Goal: Information Seeking & Learning: Compare options

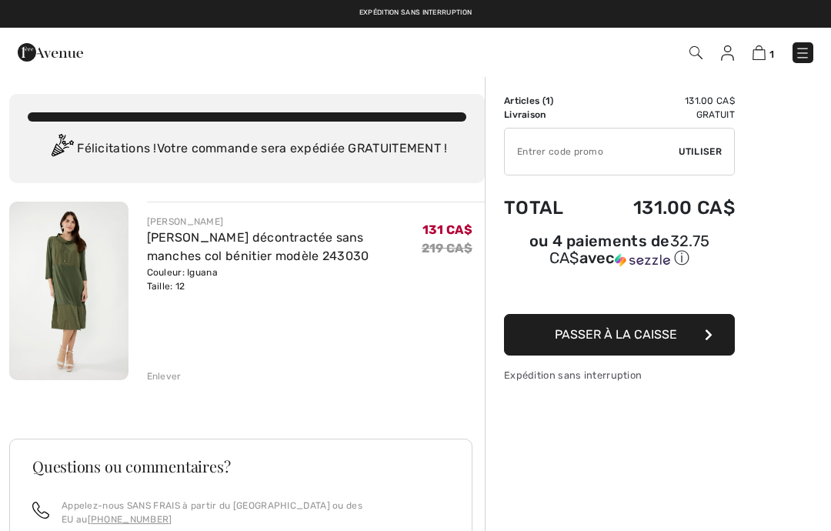
click at [73, 306] on img at bounding box center [68, 291] width 119 height 178
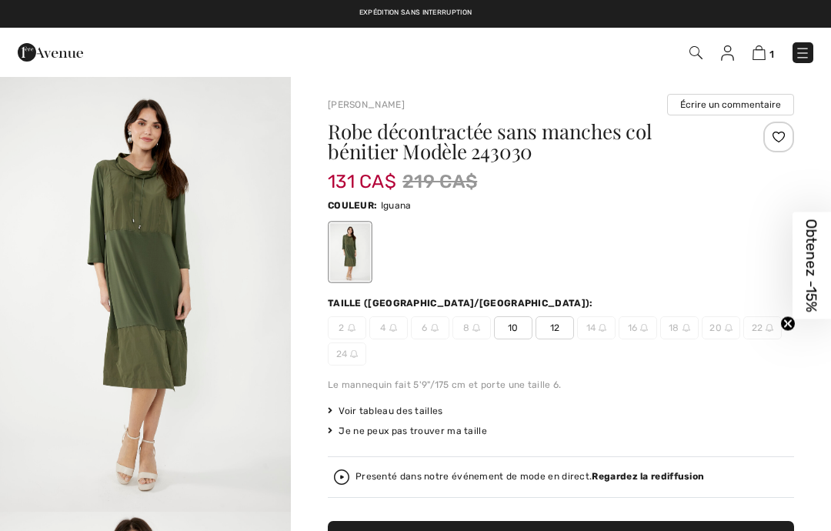
checkbox input "true"
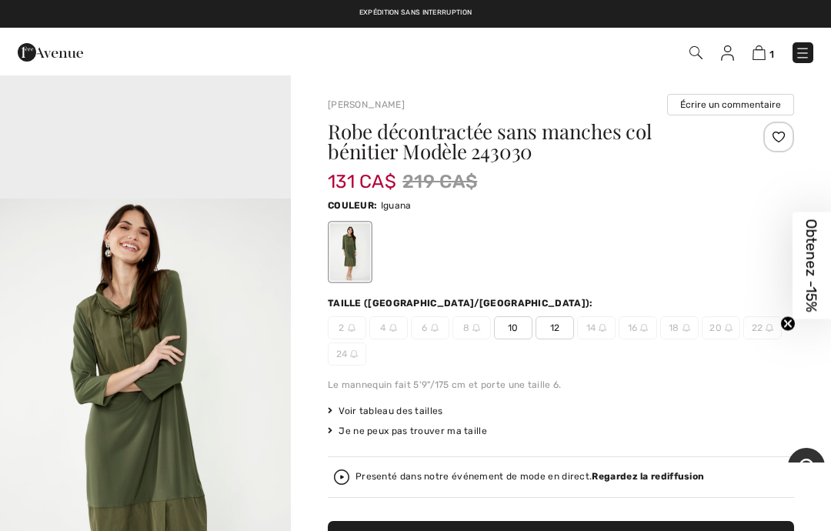
scroll to position [1272, 0]
click at [410, 411] on span "Voir tableau des tailles" at bounding box center [385, 411] width 115 height 14
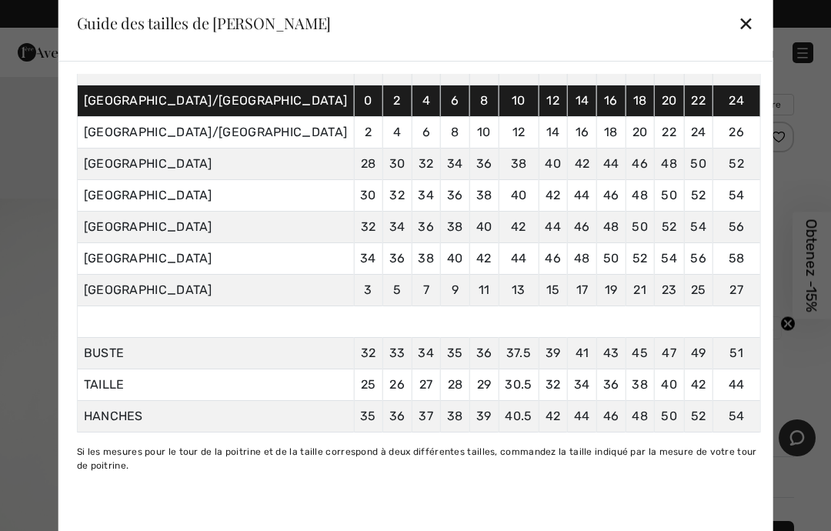
scroll to position [120, 0]
click at [738, 37] on div "✕" at bounding box center [746, 23] width 16 height 32
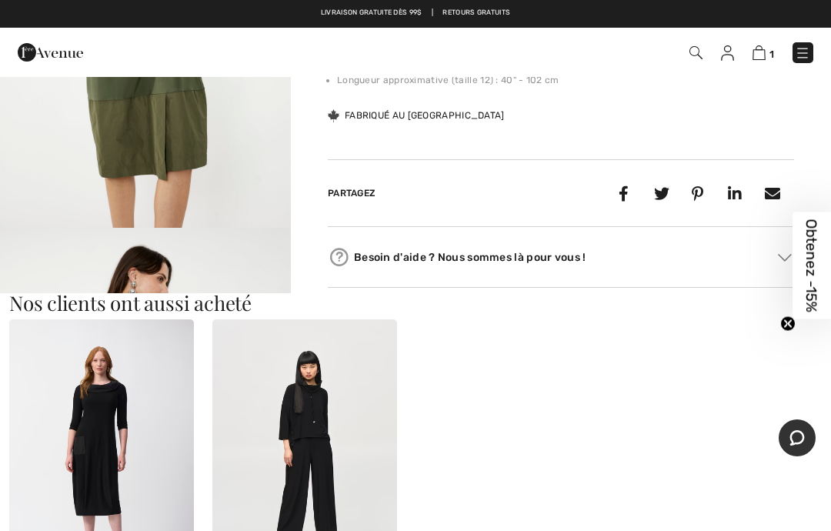
scroll to position [815, 0]
click at [107, 227] on img "3 / 4" at bounding box center [145, 9] width 291 height 436
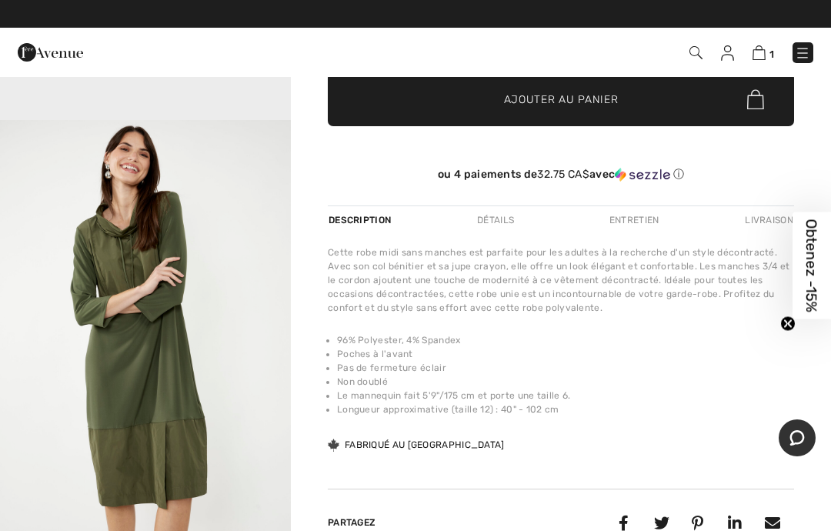
scroll to position [441, 0]
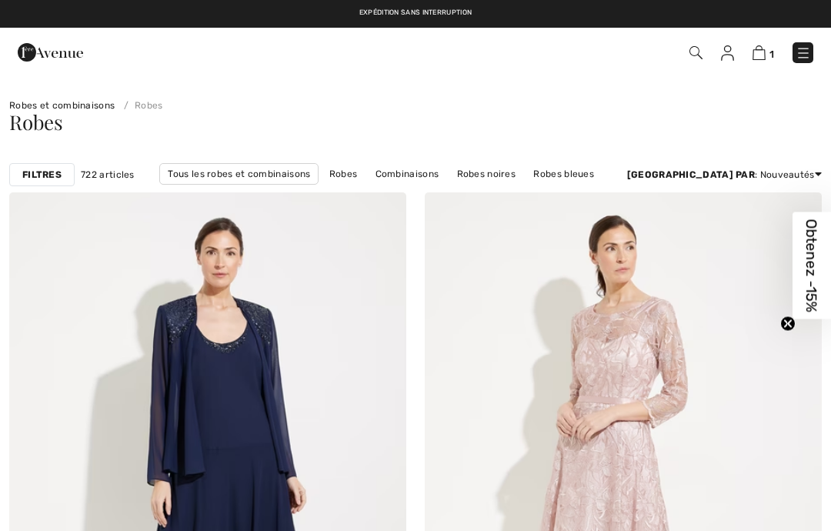
checkbox input "true"
click at [46, 162] on div "Filtres 722 articles Tous les robes et combinaisons Robes Combinaisons Robes no…" at bounding box center [415, 174] width 831 height 35
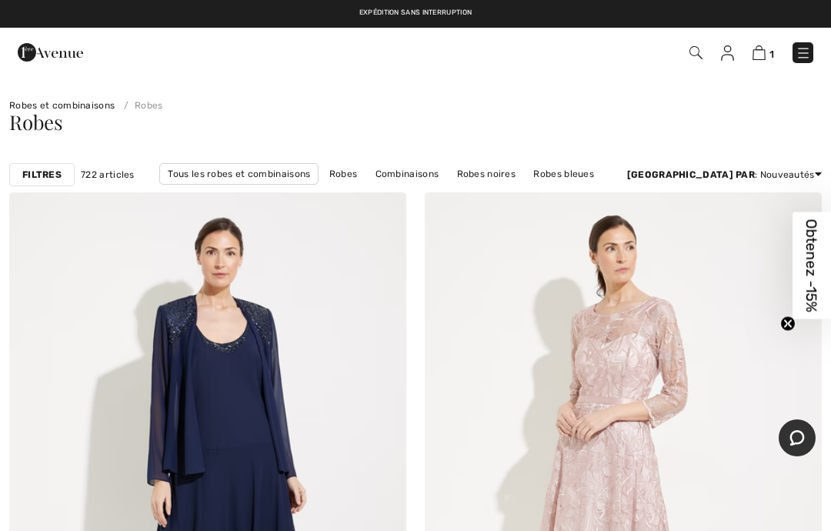
click at [40, 178] on strong "Filtres" at bounding box center [41, 175] width 39 height 14
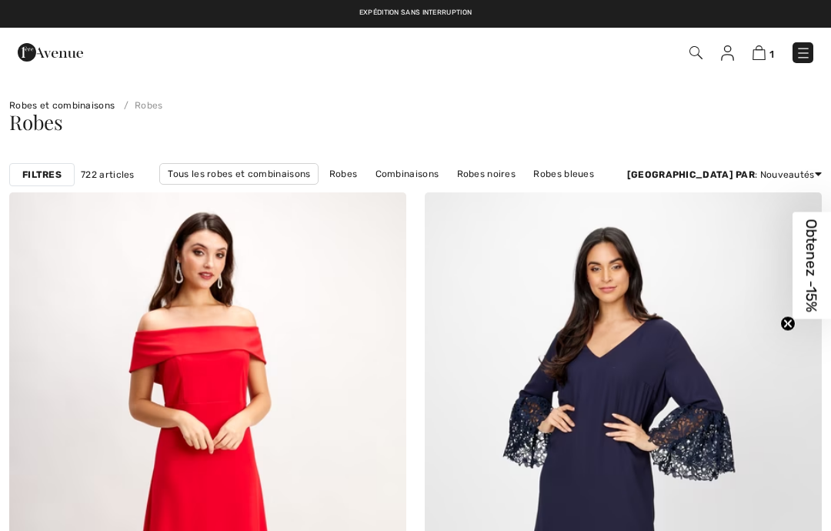
checkbox input "true"
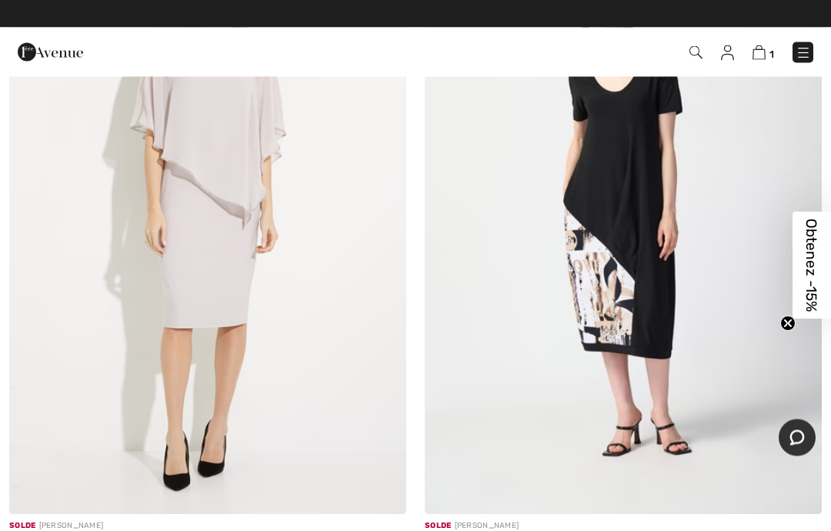
scroll to position [8528, 0]
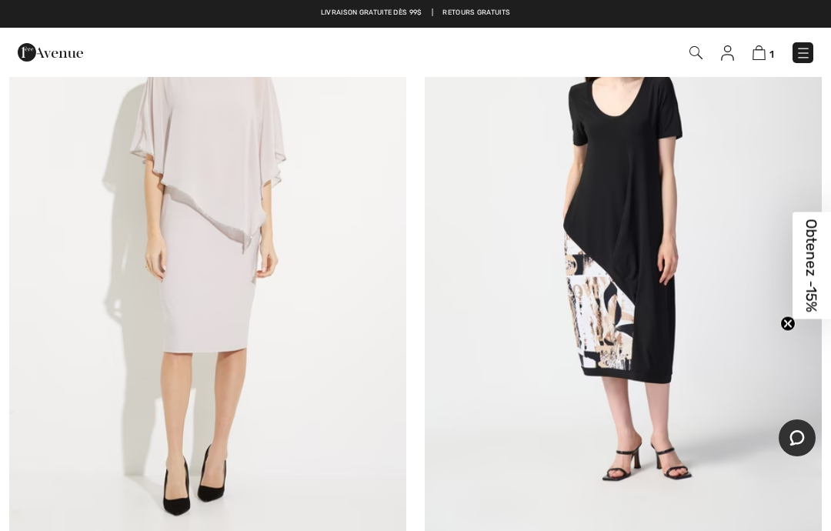
click at [806, 54] on img at bounding box center [802, 52] width 15 height 15
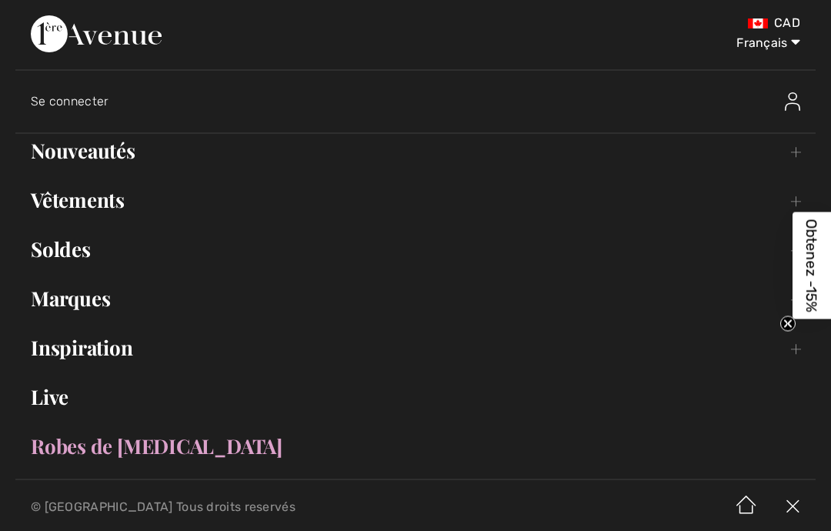
click at [118, 193] on link "Vêtements Toggle submenu" at bounding box center [415, 200] width 800 height 34
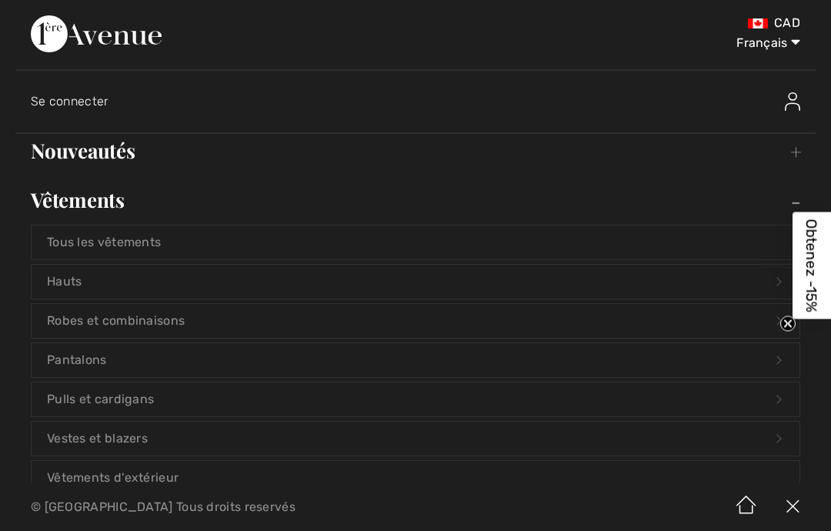
click at [146, 430] on link "Vestes et blazers Open submenu" at bounding box center [416, 439] width 768 height 34
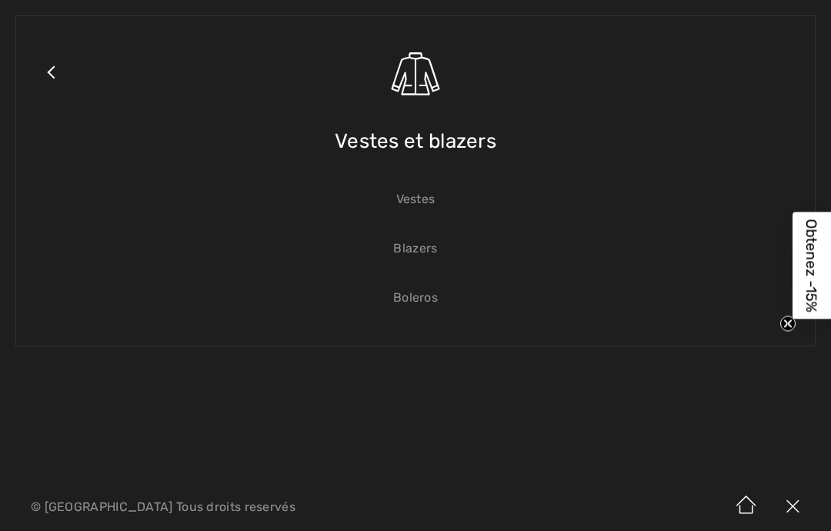
click at [48, 67] on link "Close submenu" at bounding box center [51, 92] width 38 height 120
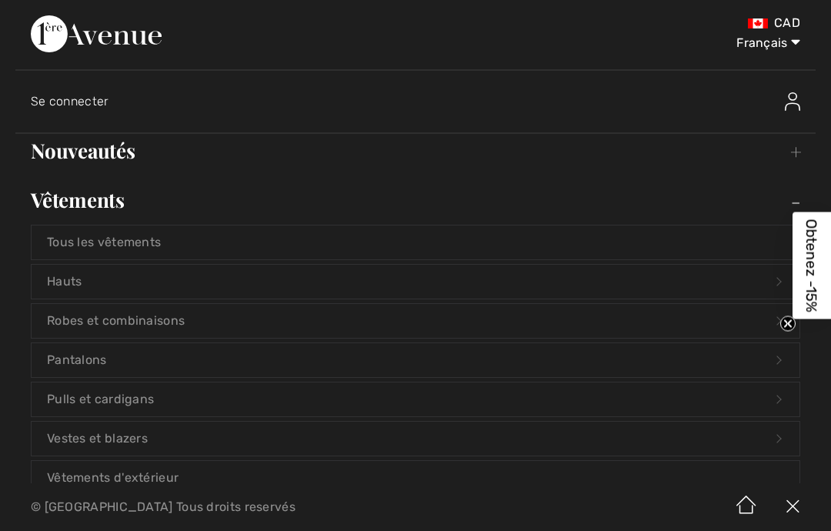
click at [136, 401] on link "Pulls et cardigans Open submenu" at bounding box center [416, 399] width 768 height 34
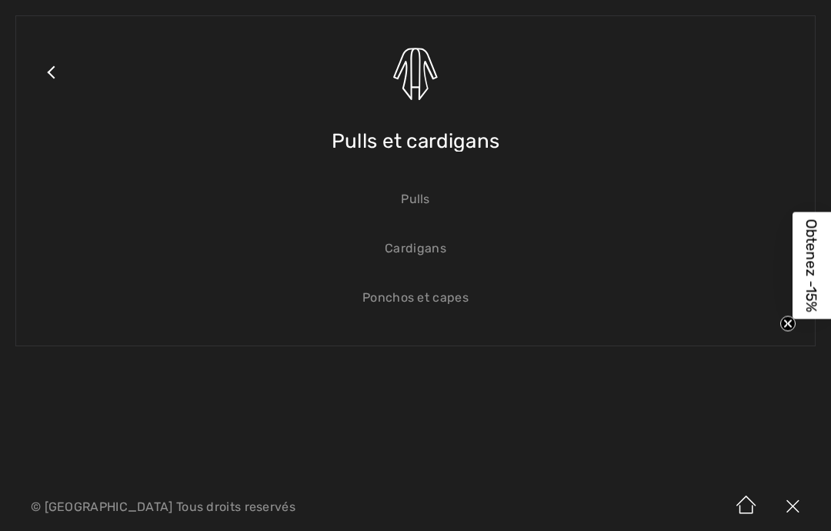
click at [424, 206] on link "Pulls" at bounding box center [416, 199] width 768 height 34
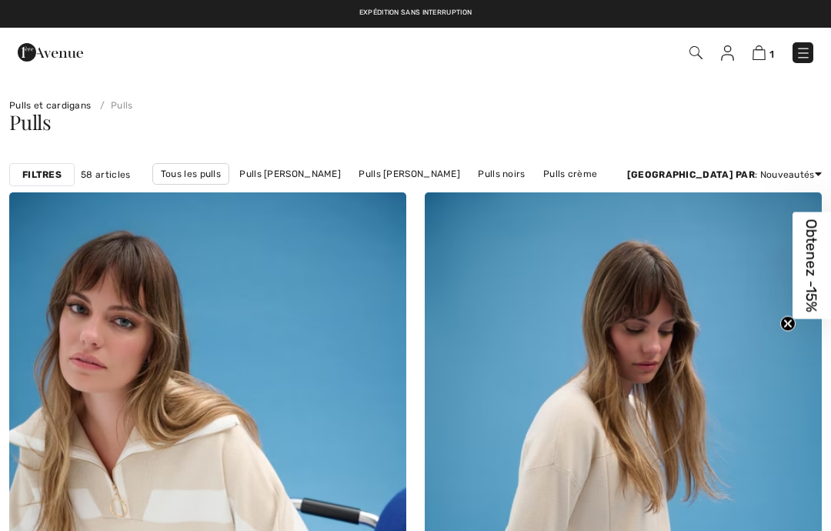
checkbox input "true"
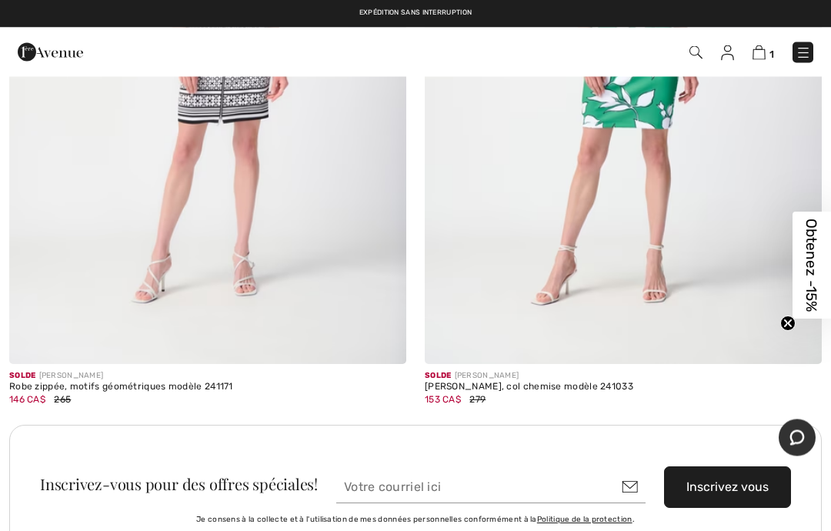
scroll to position [7874, 0]
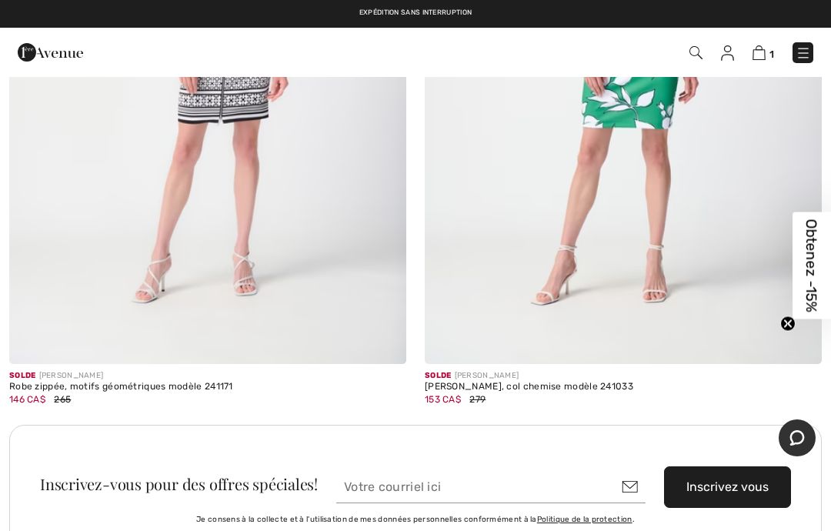
click at [808, 48] on img at bounding box center [802, 52] width 15 height 15
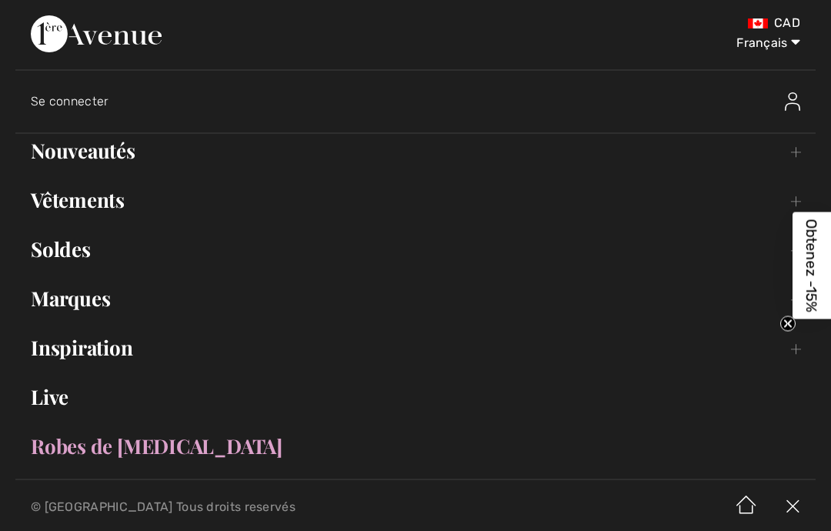
click at [59, 201] on link "Vêtements Toggle submenu" at bounding box center [415, 200] width 800 height 34
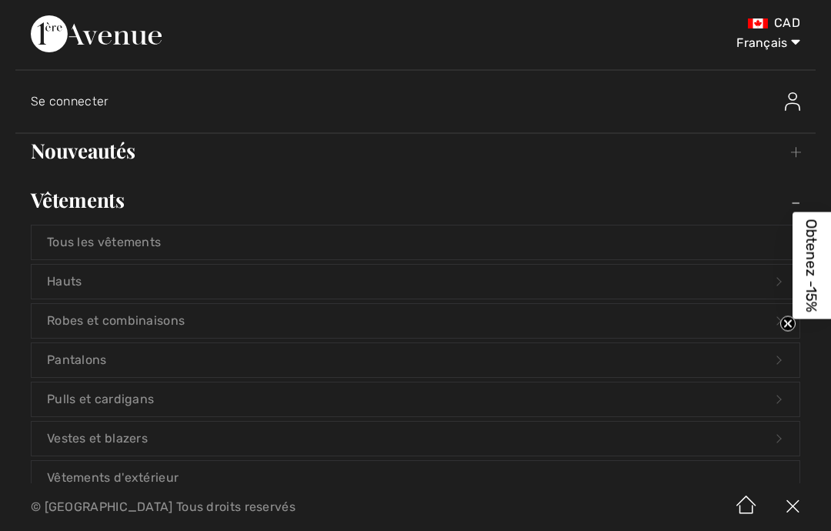
click at [164, 445] on link "Vestes et blazers Open submenu" at bounding box center [416, 439] width 768 height 34
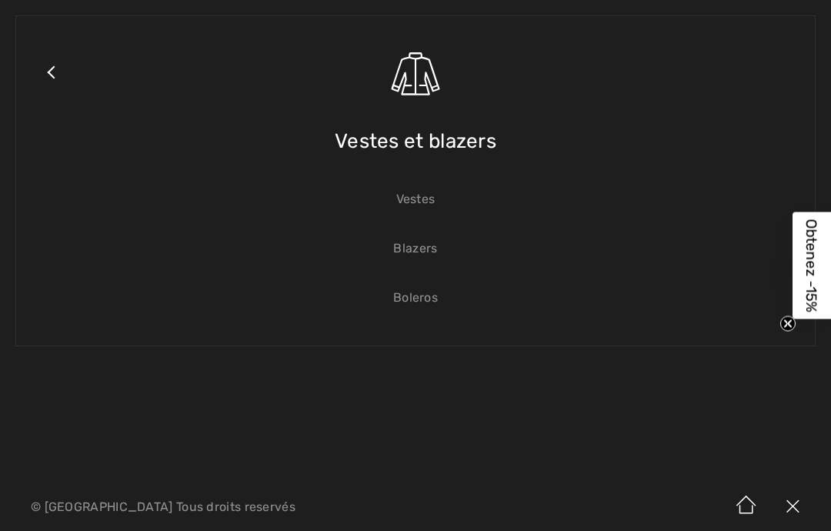
click at [422, 207] on link "Vestes" at bounding box center [416, 199] width 768 height 34
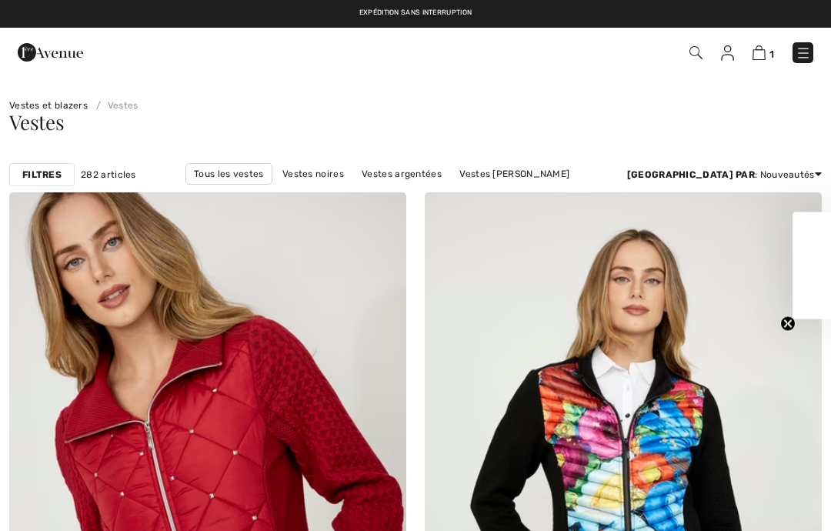
checkbox input "true"
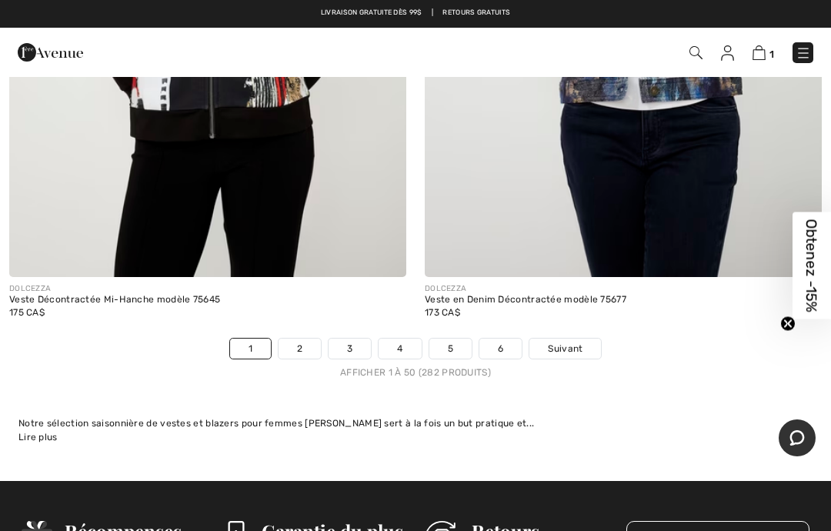
scroll to position [17041, 0]
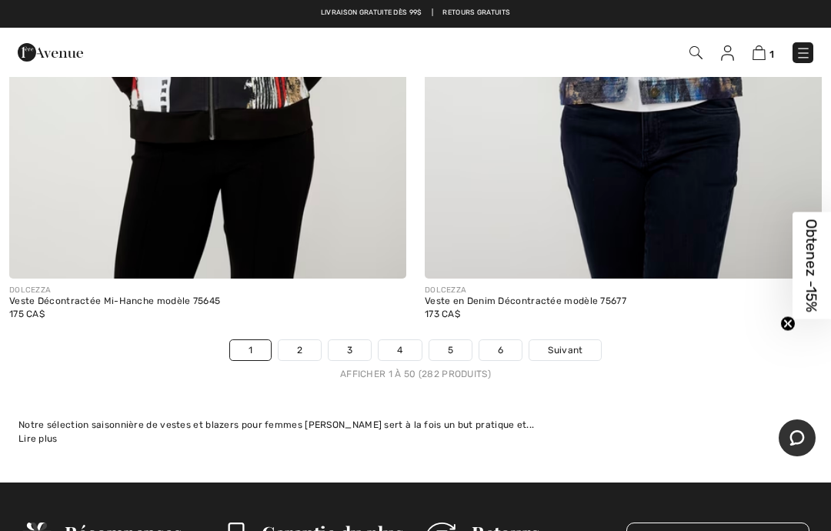
click at [299, 340] on link "2" at bounding box center [299, 350] width 42 height 20
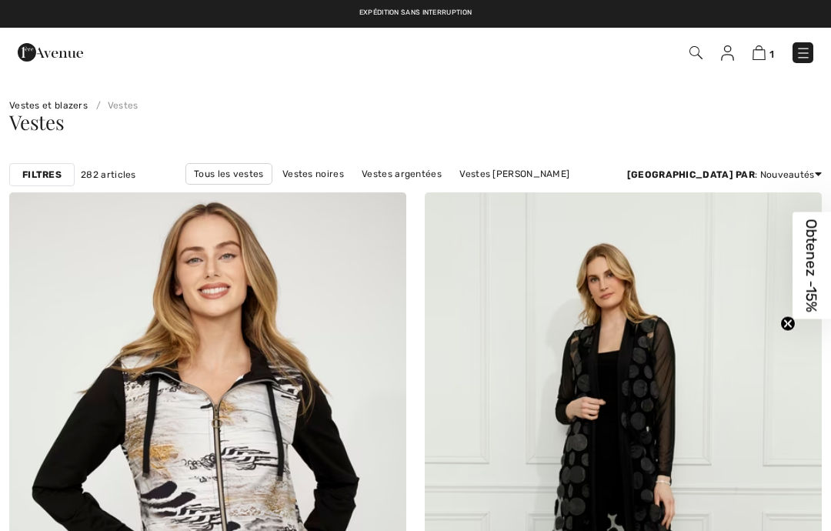
checkbox input "true"
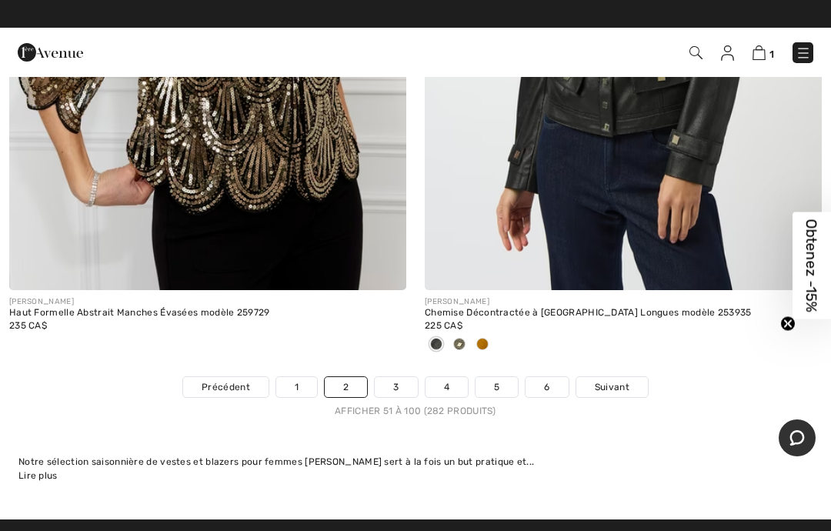
scroll to position [17085, 0]
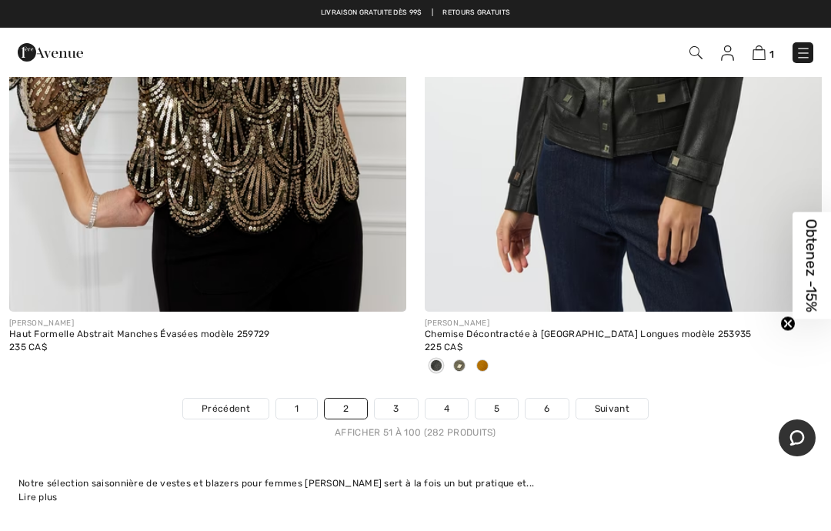
click at [399, 399] on link "3" at bounding box center [396, 409] width 42 height 20
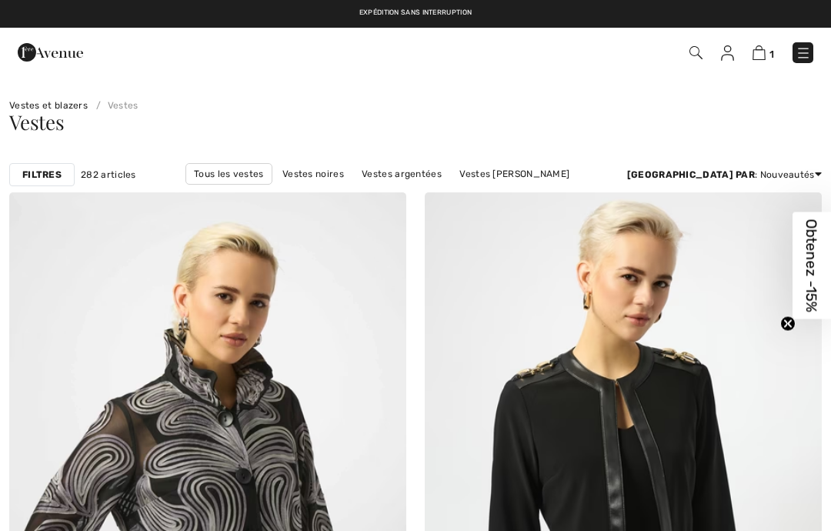
checkbox input "true"
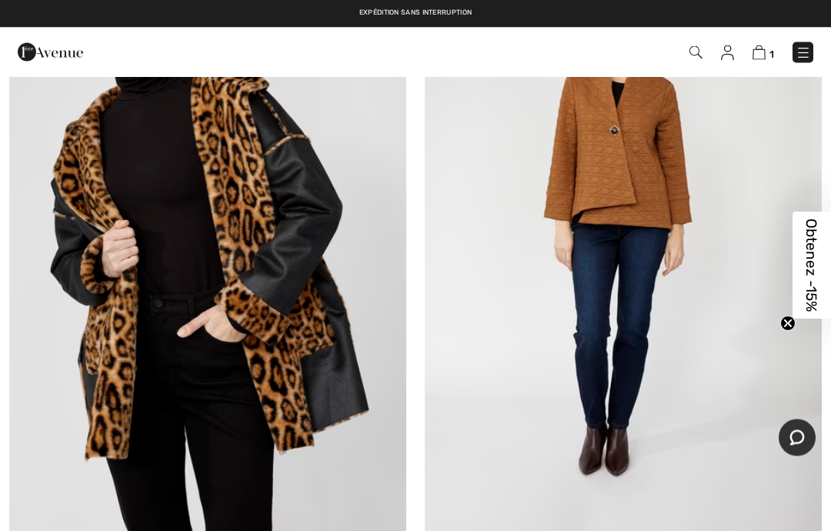
scroll to position [1499, 0]
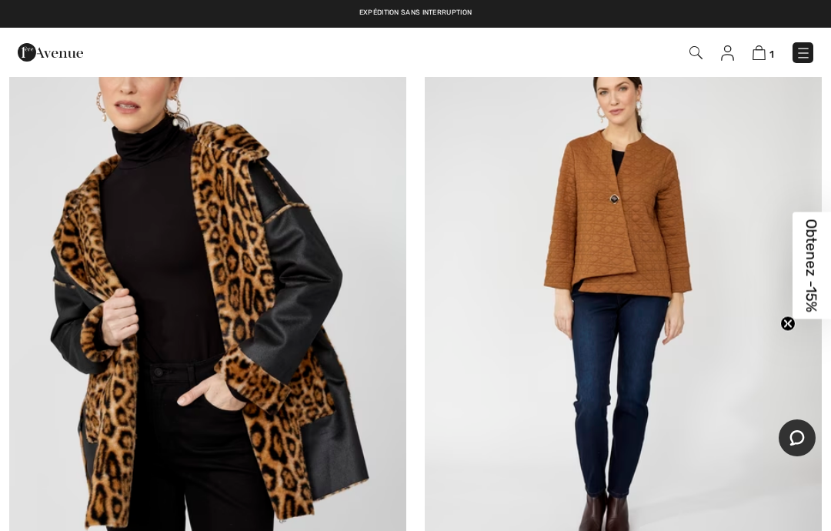
click at [643, 247] on img at bounding box center [623, 303] width 397 height 595
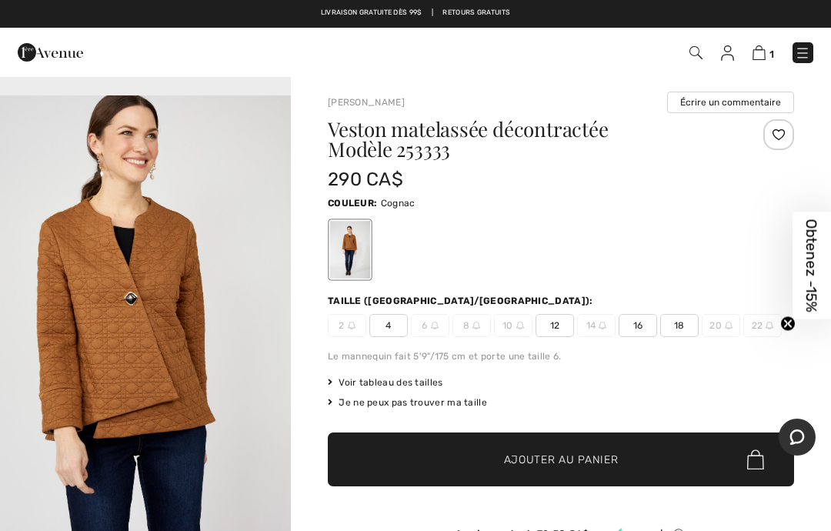
scroll to position [1372, 0]
click at [557, 321] on span "12" at bounding box center [554, 325] width 38 height 23
click at [558, 323] on span "12" at bounding box center [554, 325] width 38 height 23
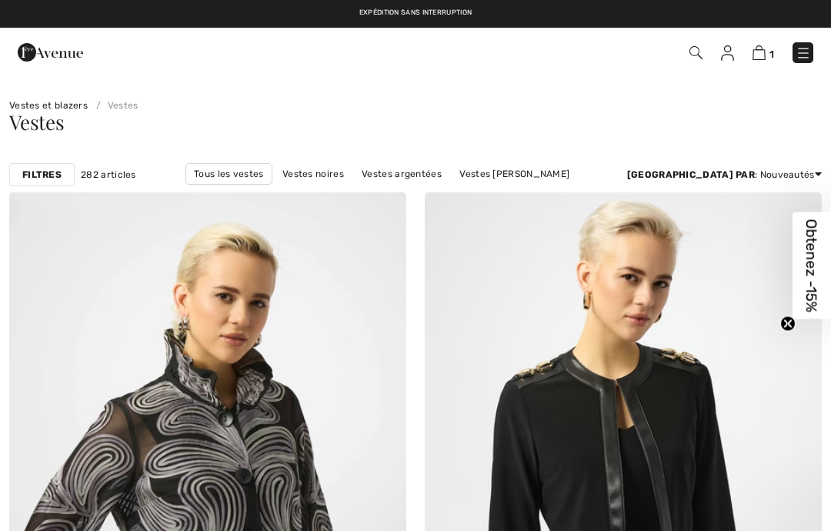
checkbox input "true"
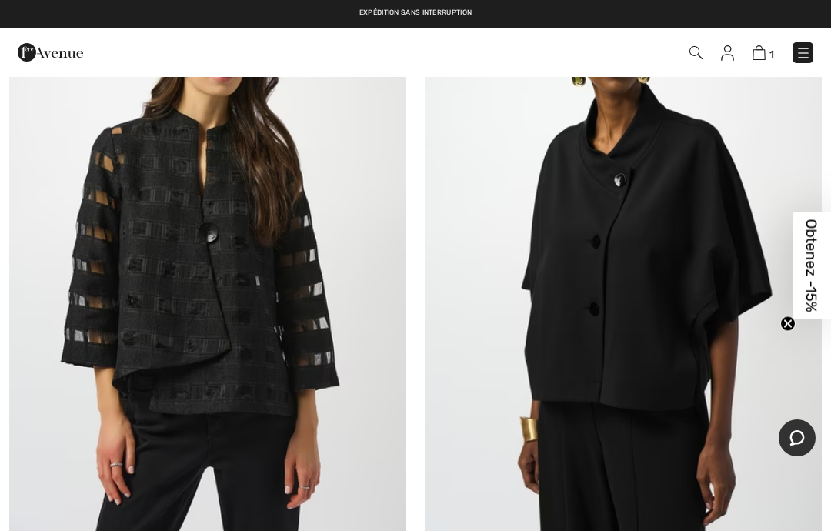
scroll to position [4991, 0]
click at [635, 322] on img at bounding box center [623, 249] width 397 height 595
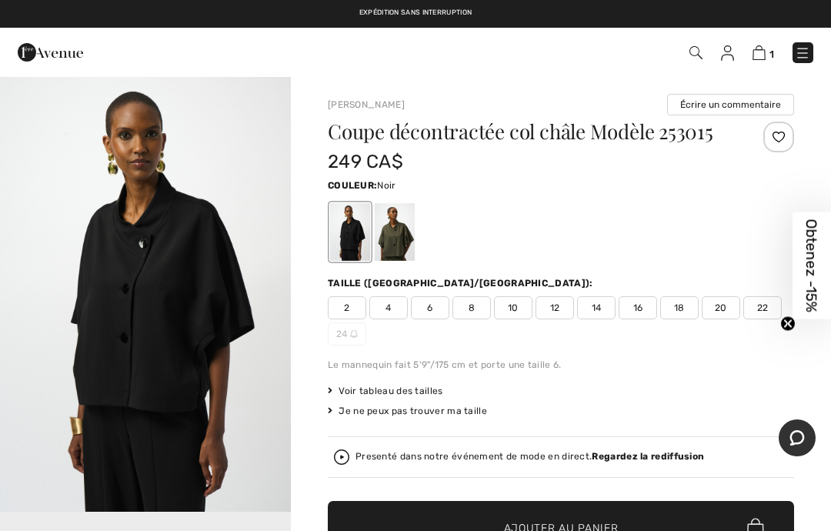
click at [403, 245] on div at bounding box center [395, 232] width 40 height 58
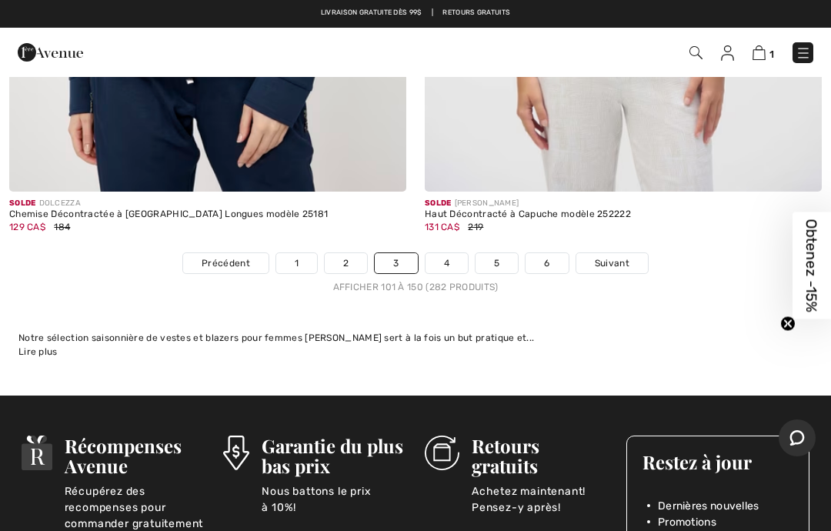
scroll to position [17101, 0]
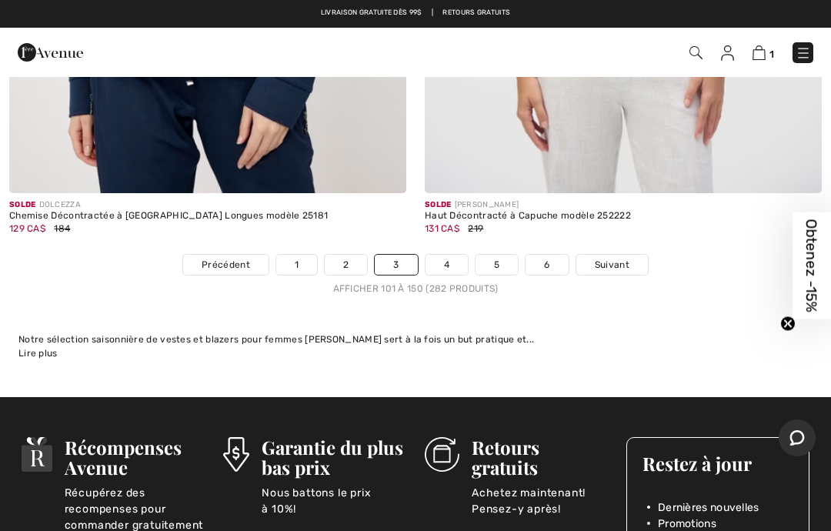
click at [432, 255] on link "4" at bounding box center [446, 265] width 42 height 20
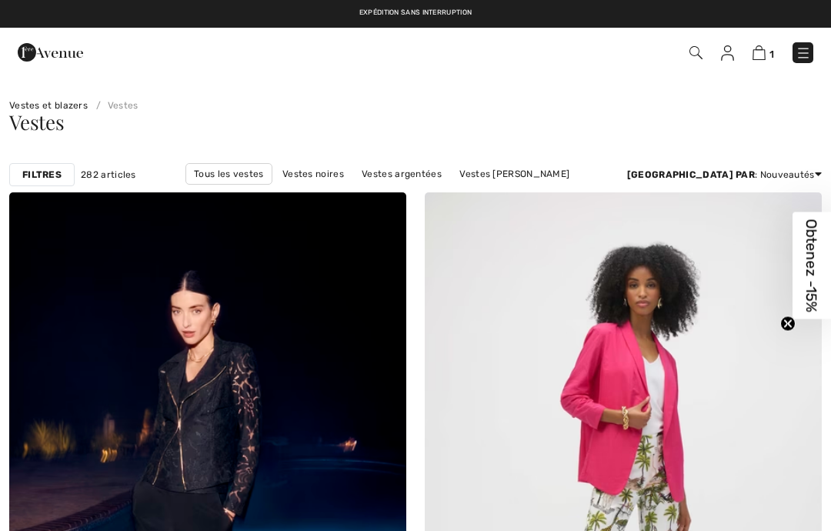
checkbox input "true"
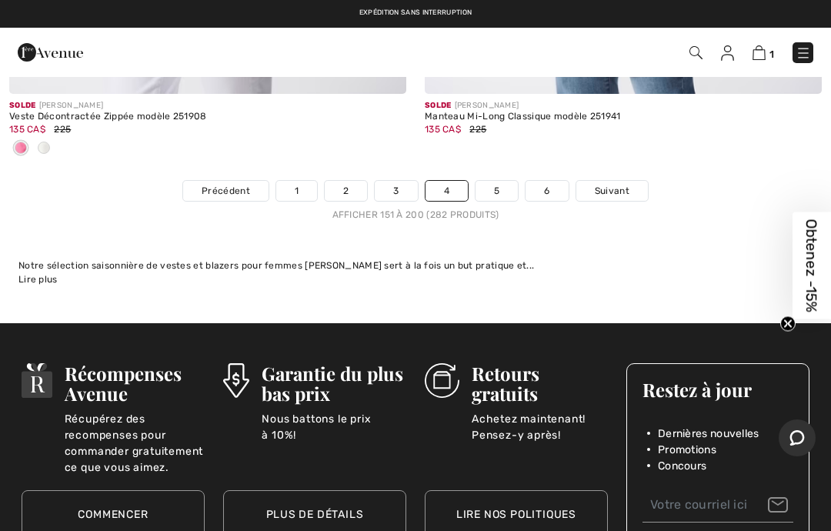
scroll to position [17327, 0]
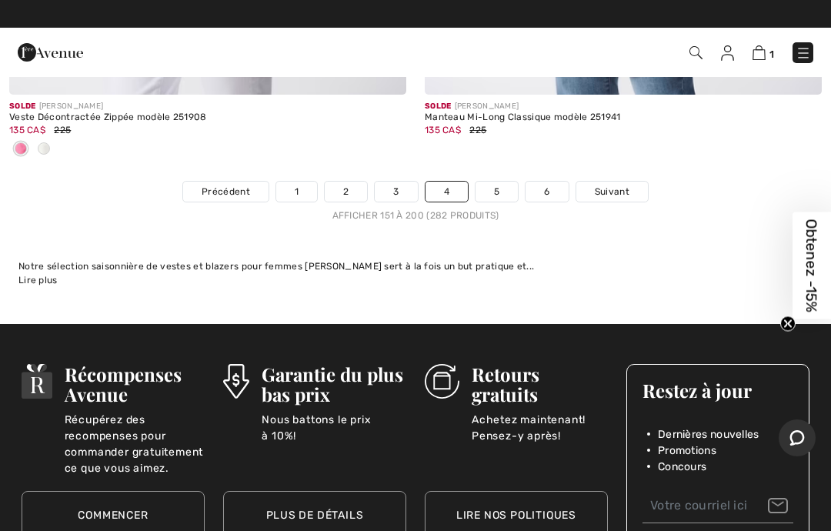
click at [493, 182] on link "5" at bounding box center [496, 192] width 42 height 20
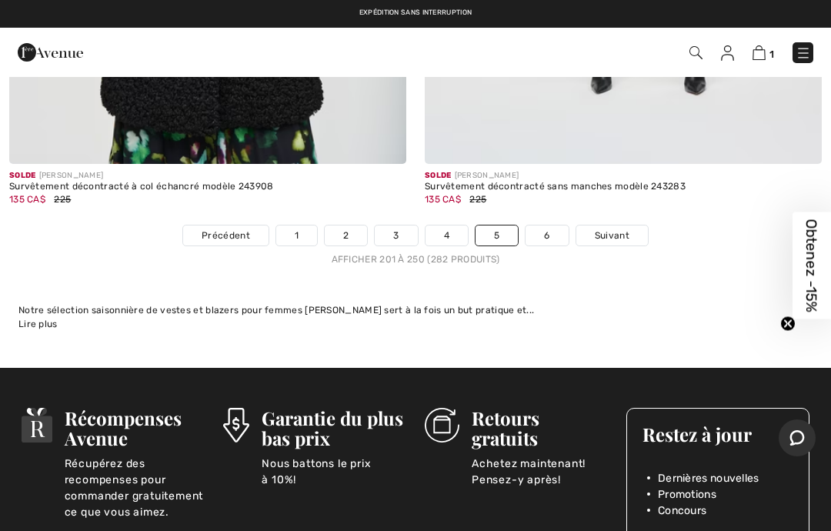
scroll to position [17009, 0]
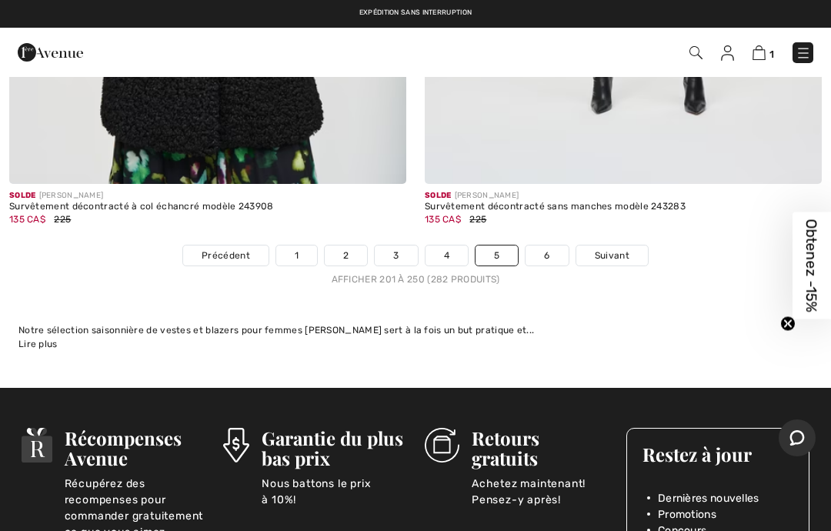
click at [545, 245] on link "6" at bounding box center [546, 255] width 42 height 20
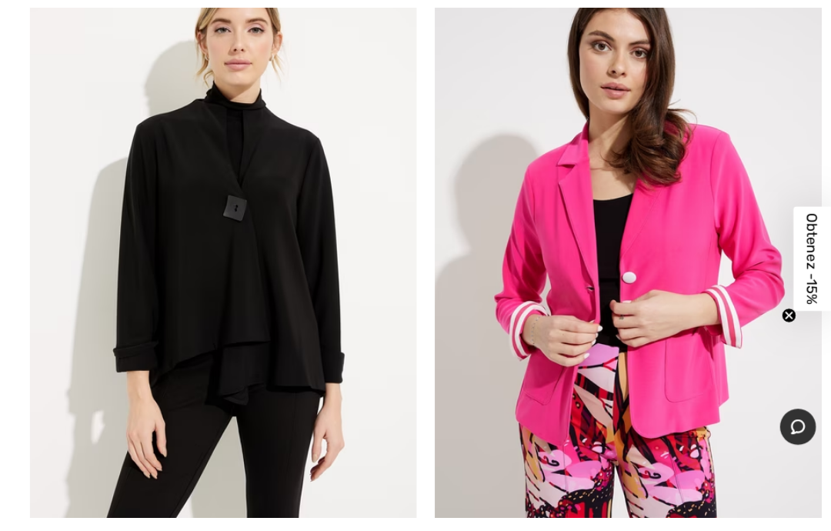
scroll to position [9264, 0]
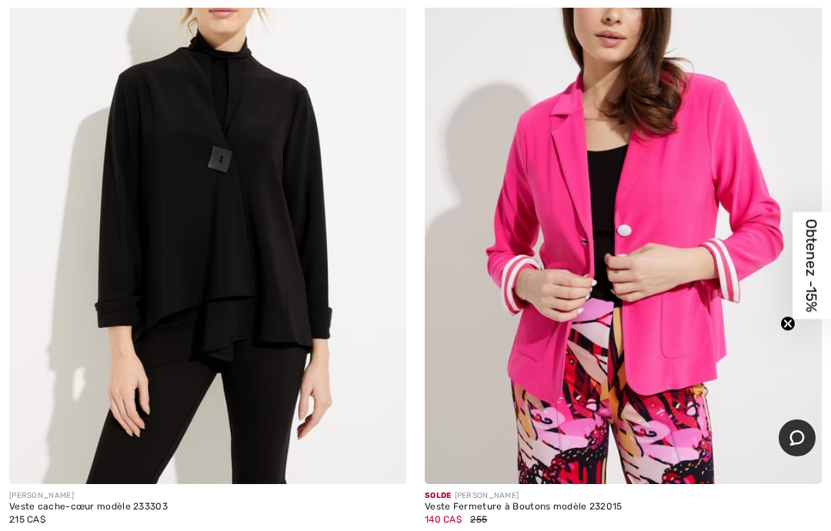
click at [111, 262] on img at bounding box center [207, 185] width 397 height 595
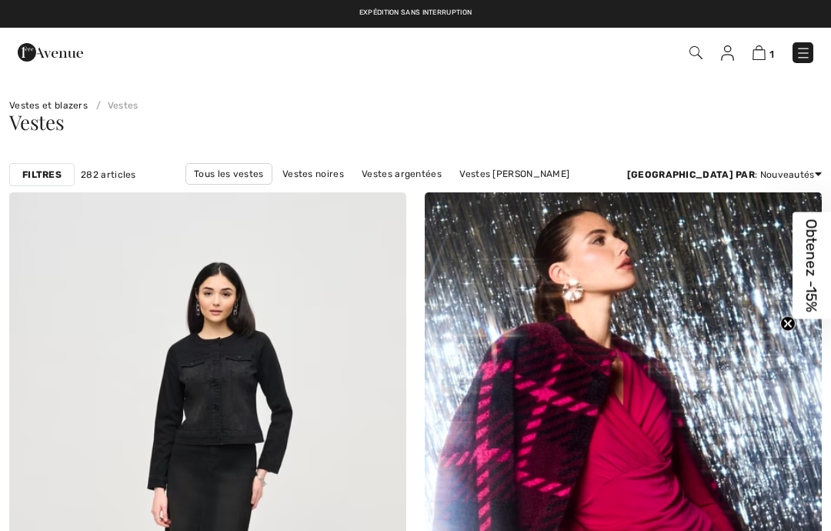
checkbox input "true"
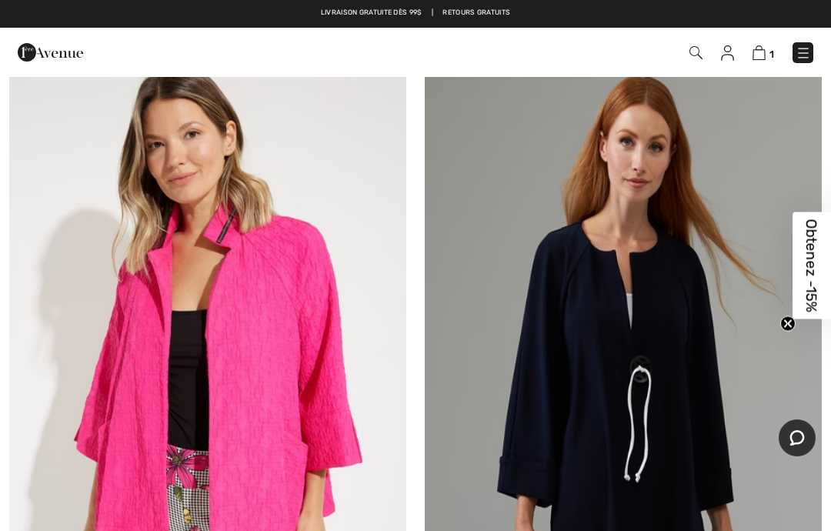
scroll to position [10420, 0]
